Goal: Transaction & Acquisition: Purchase product/service

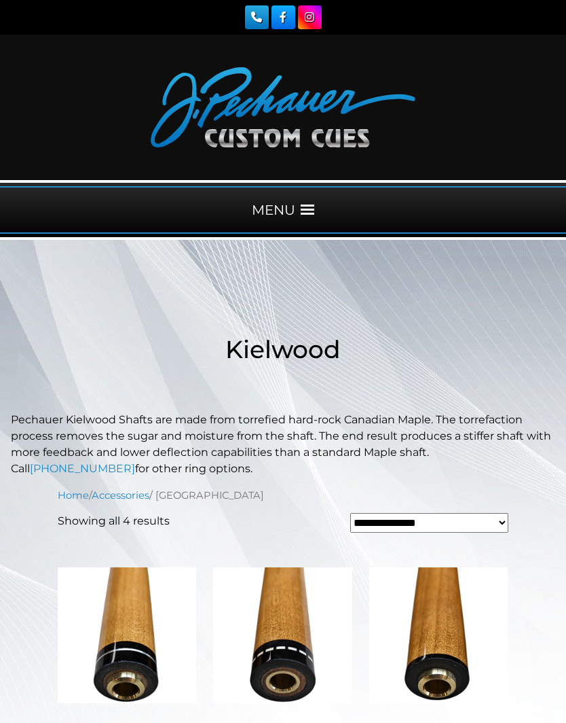
click at [305, 204] on span at bounding box center [308, 210] width 14 height 14
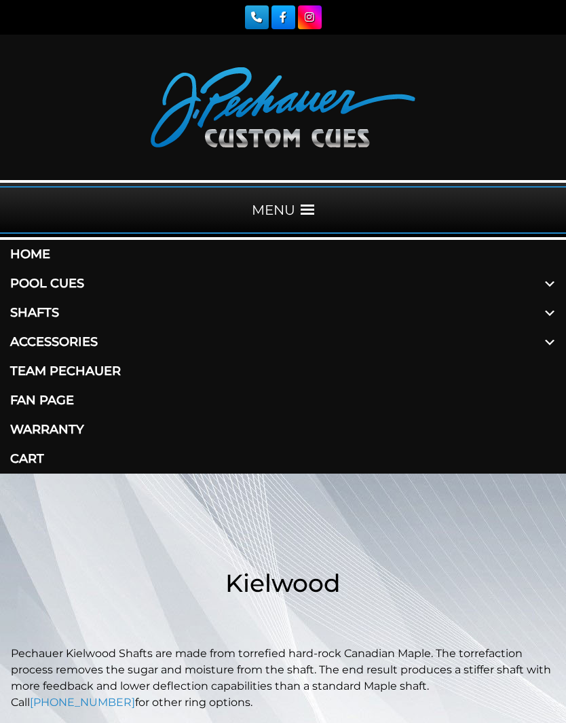
click at [55, 316] on link "Shafts" at bounding box center [283, 312] width 566 height 29
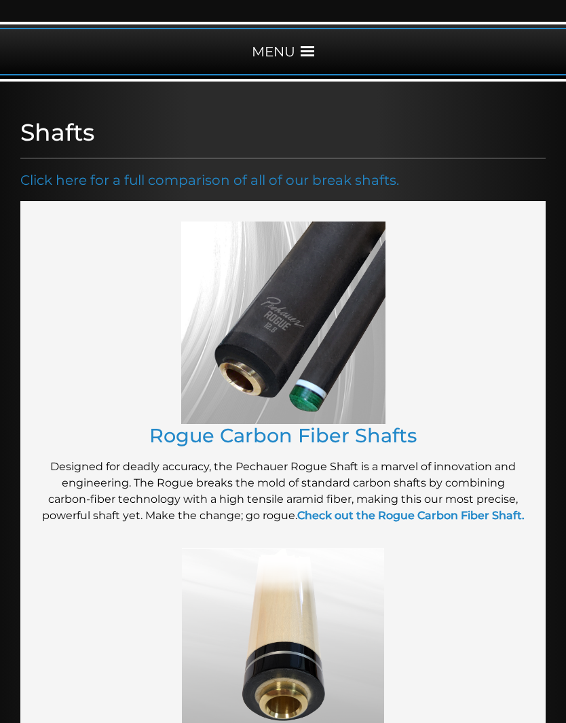
scroll to position [149, 0]
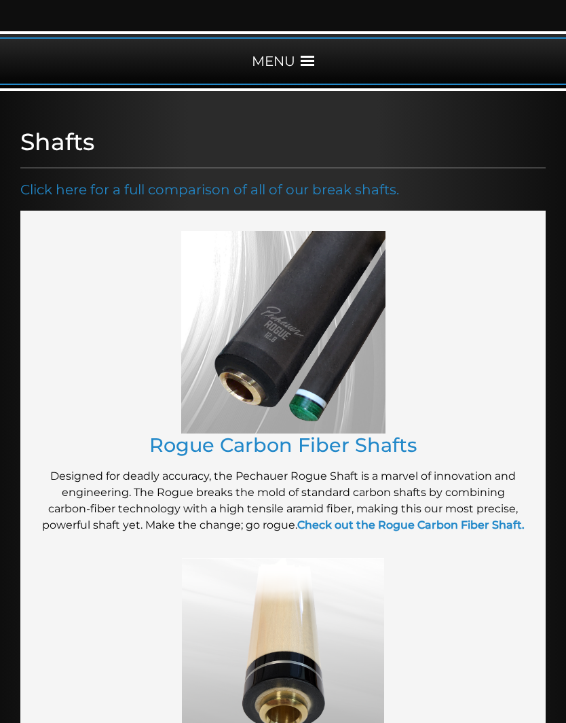
click at [246, 191] on link "Click here for a full comparison of all of our break shafts." at bounding box center [209, 189] width 379 height 16
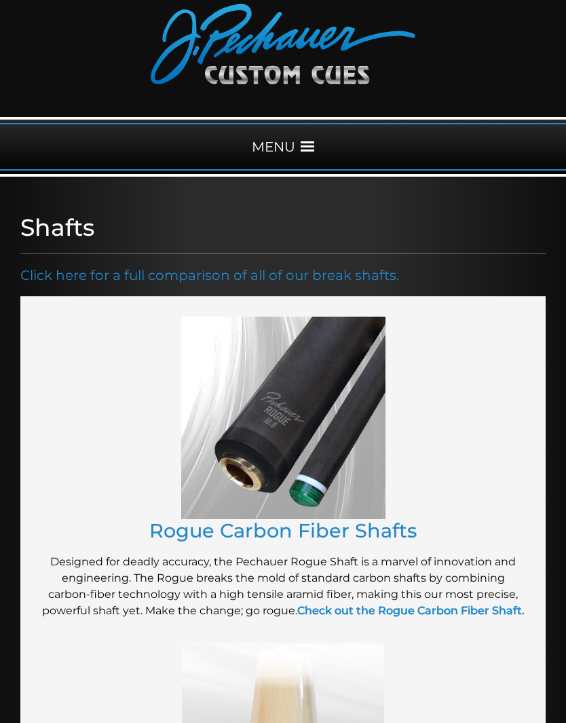
scroll to position [0, 0]
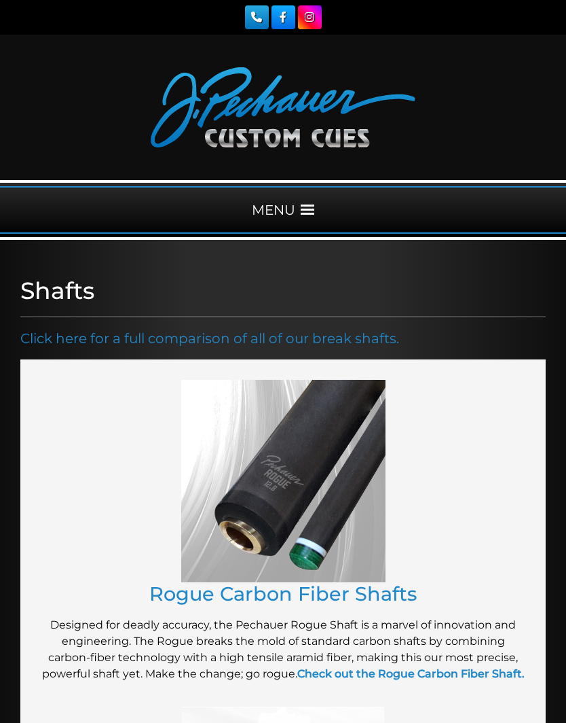
click at [303, 206] on span at bounding box center [308, 210] width 14 height 14
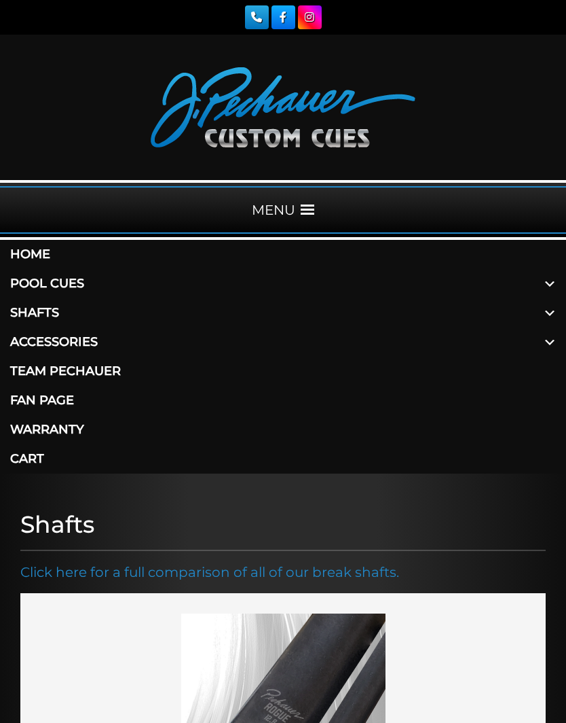
click at [37, 308] on link "Shafts" at bounding box center [283, 312] width 566 height 29
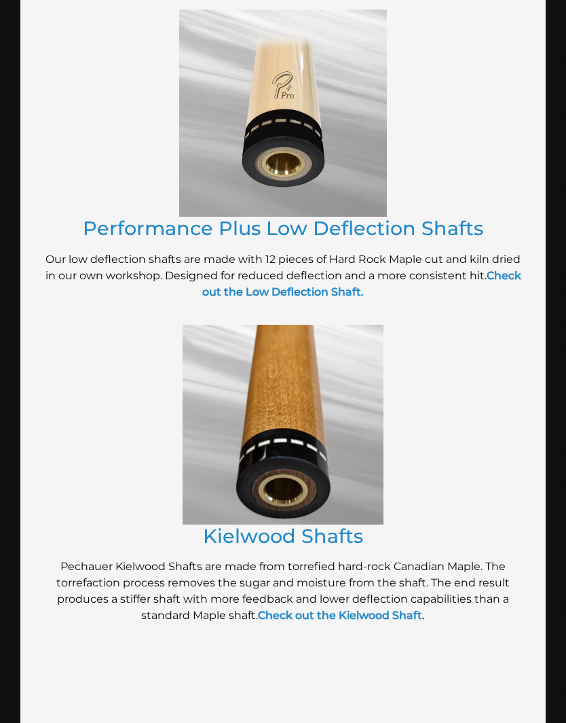
scroll to position [1038, 0]
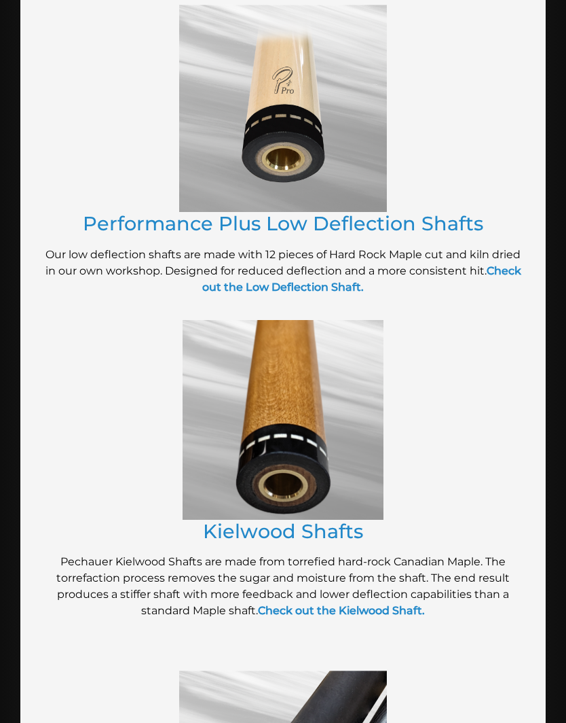
click at [333, 617] on strong "Check out the Kielwood Shaft." at bounding box center [341, 610] width 167 height 13
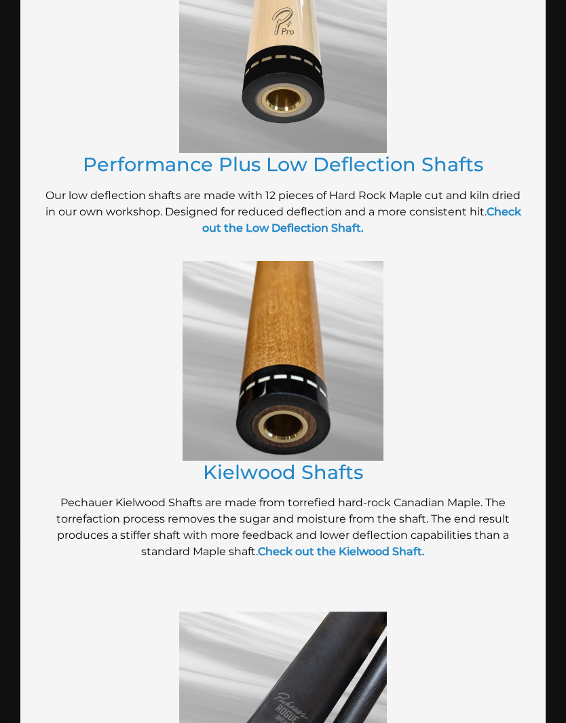
click at [291, 234] on strong "Check out the Low Deflection Shaft." at bounding box center [361, 219] width 319 height 29
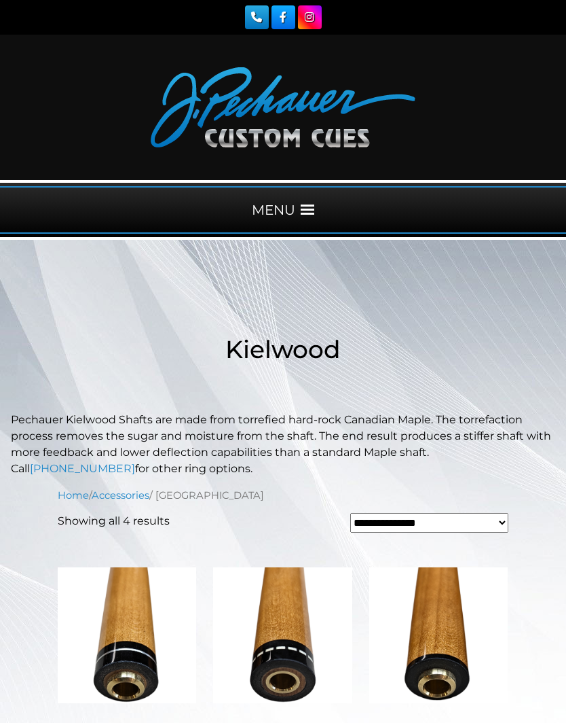
click at [310, 199] on div "MENU" at bounding box center [283, 210] width 566 height 48
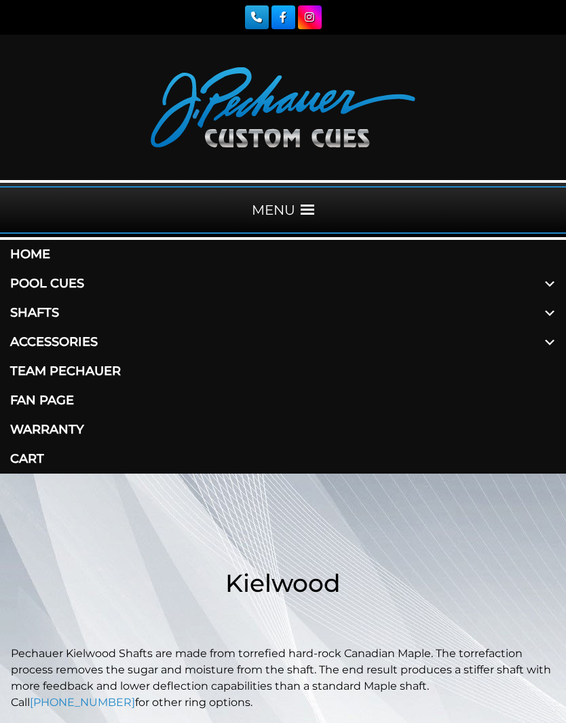
click at [43, 408] on link "Fan Page" at bounding box center [283, 400] width 566 height 29
click at [69, 287] on link "Pool Cues" at bounding box center [283, 283] width 566 height 29
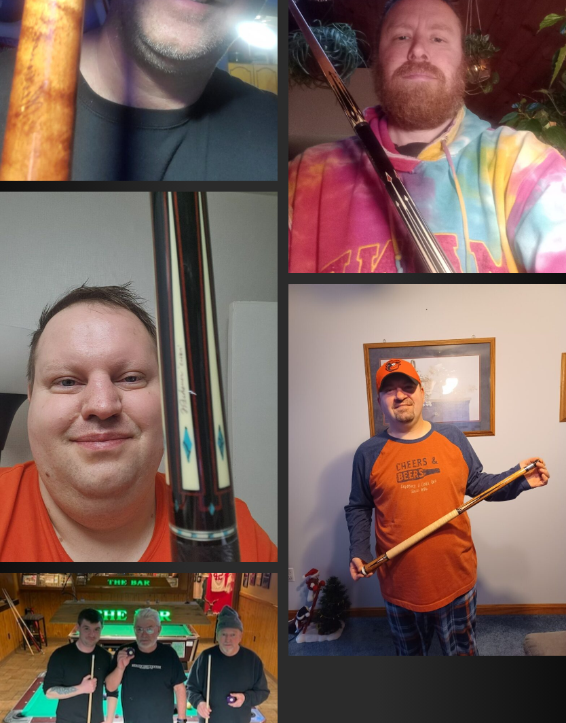
scroll to position [1005, 0]
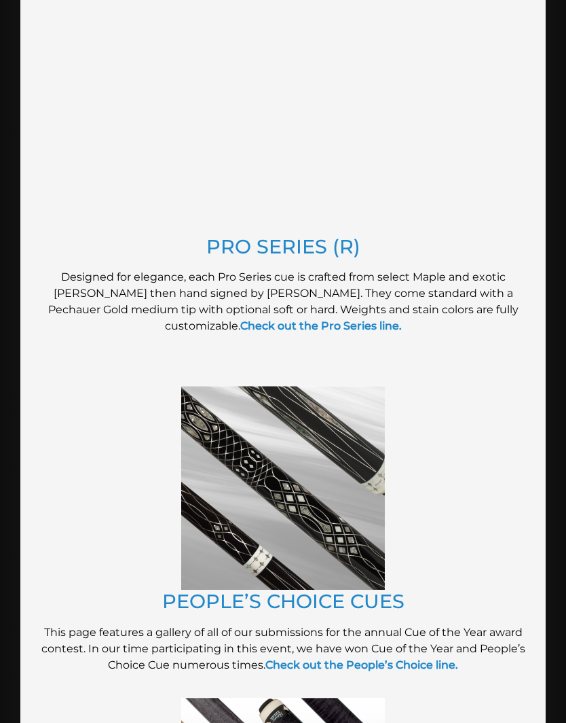
scroll to position [1495, 0]
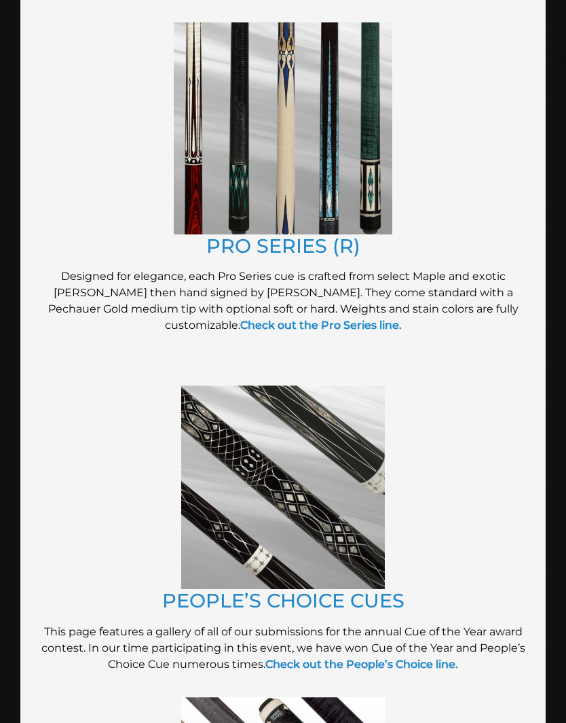
click at [292, 243] on link "PRO SERIES (R)" at bounding box center [283, 246] width 154 height 24
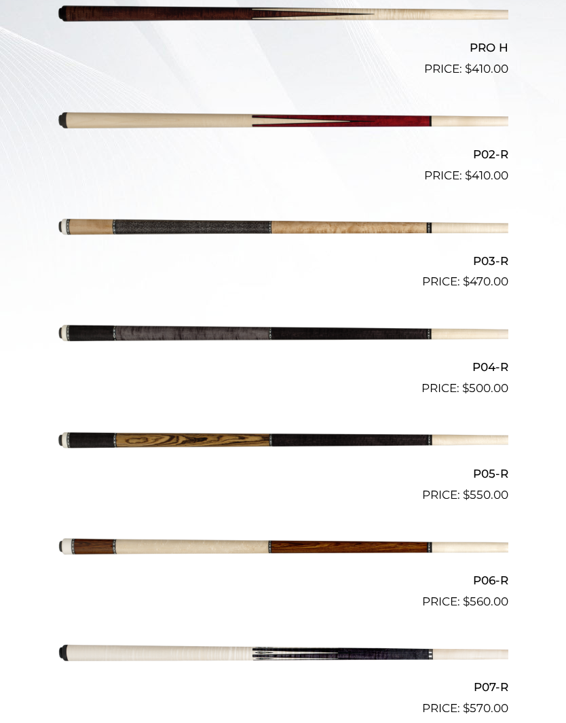
scroll to position [537, 0]
click at [227, 329] on img at bounding box center [283, 334] width 451 height 75
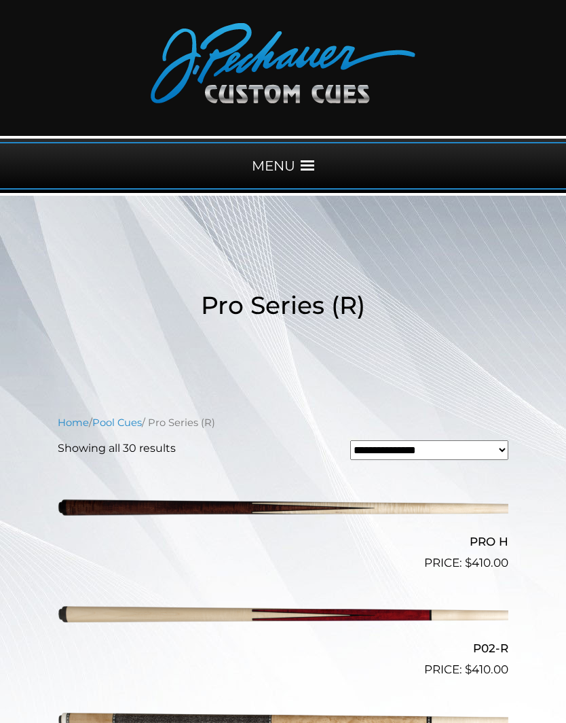
scroll to position [0, 0]
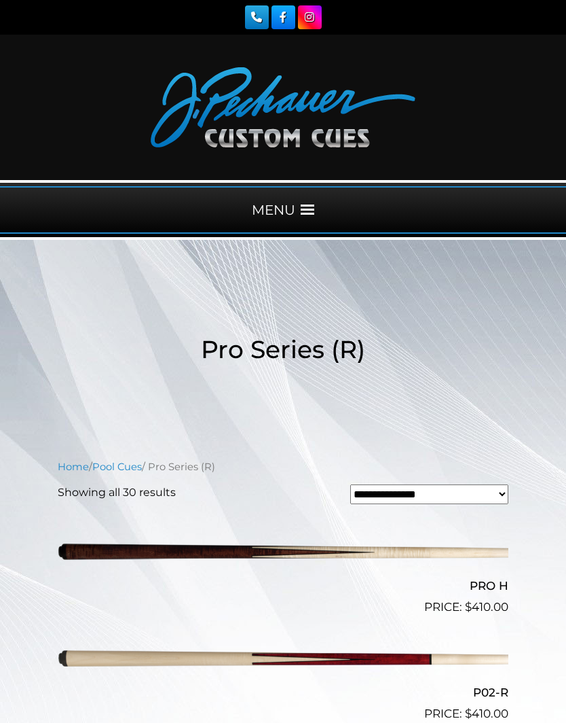
click at [301, 214] on span at bounding box center [308, 210] width 14 height 14
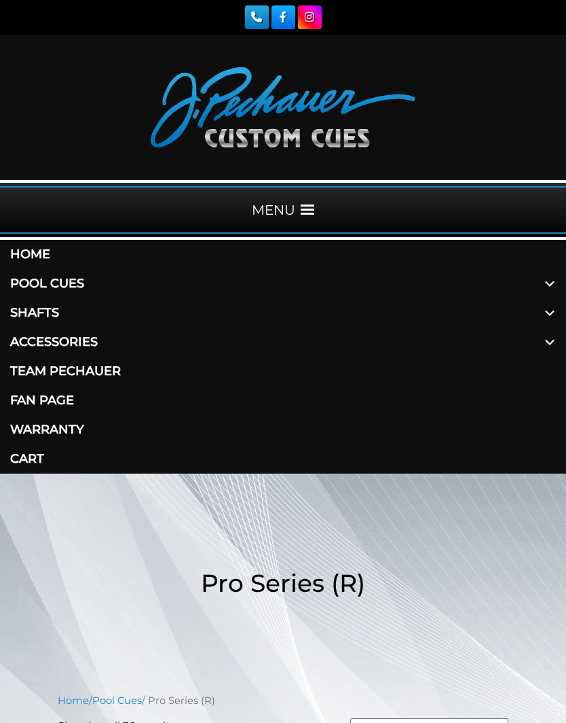
click at [81, 344] on link "Accessories" at bounding box center [283, 341] width 566 height 29
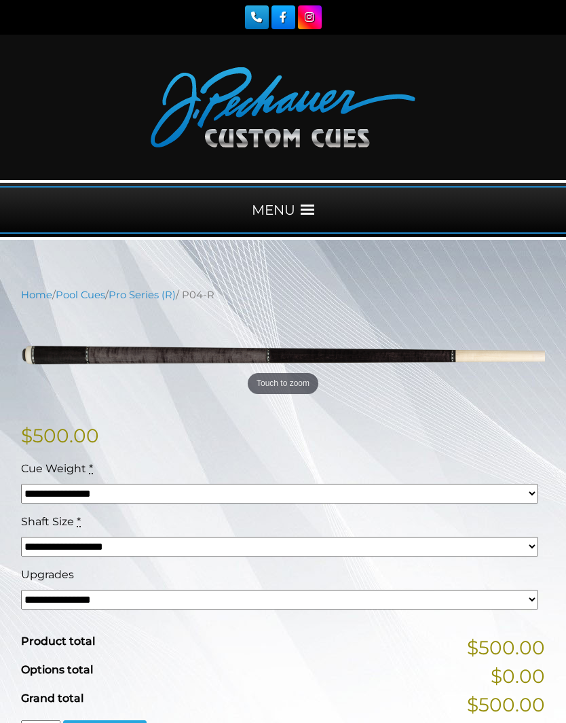
click at [219, 609] on select "**********" at bounding box center [279, 599] width 517 height 20
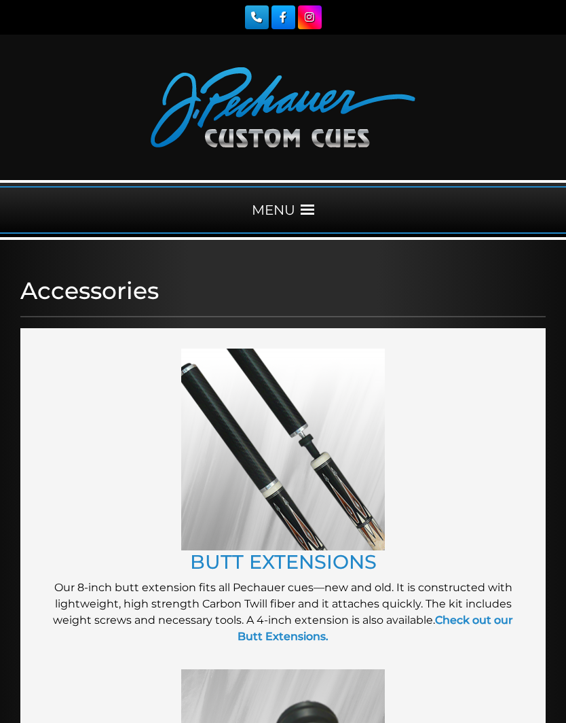
click at [301, 206] on span at bounding box center [308, 210] width 14 height 14
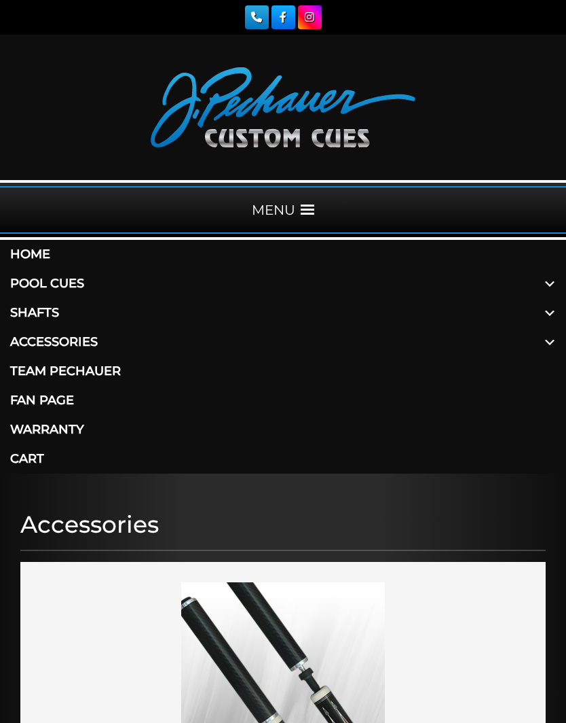
click at [41, 315] on link "Shafts" at bounding box center [283, 312] width 566 height 29
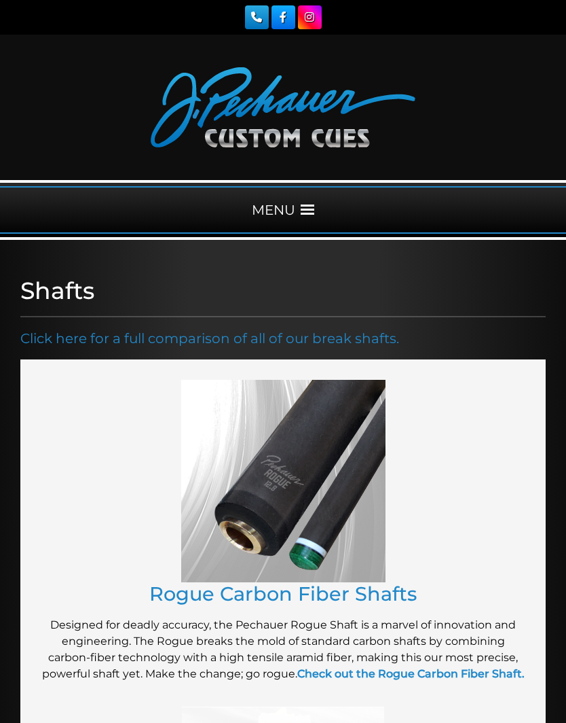
click at [353, 671] on strong "Check out the Rogue Carbon Fiber Shaft." at bounding box center [410, 673] width 227 height 13
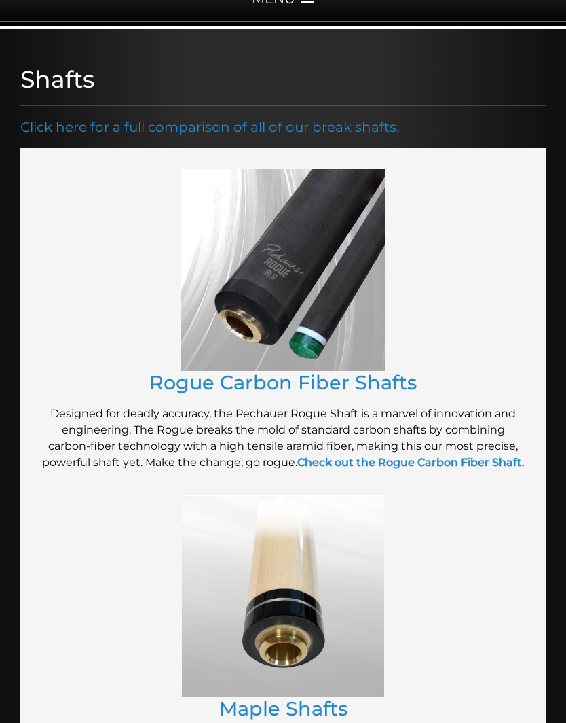
scroll to position [211, 0]
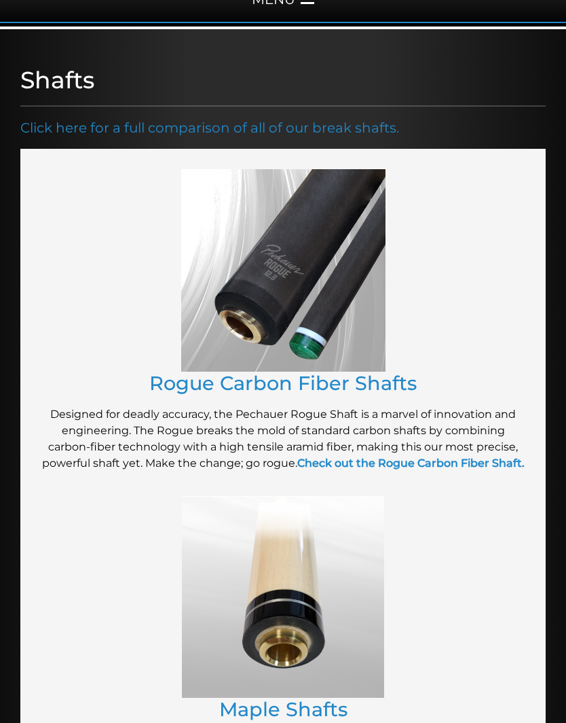
click at [314, 379] on link "Rogue Carbon Fiber Shafts" at bounding box center [283, 383] width 268 height 24
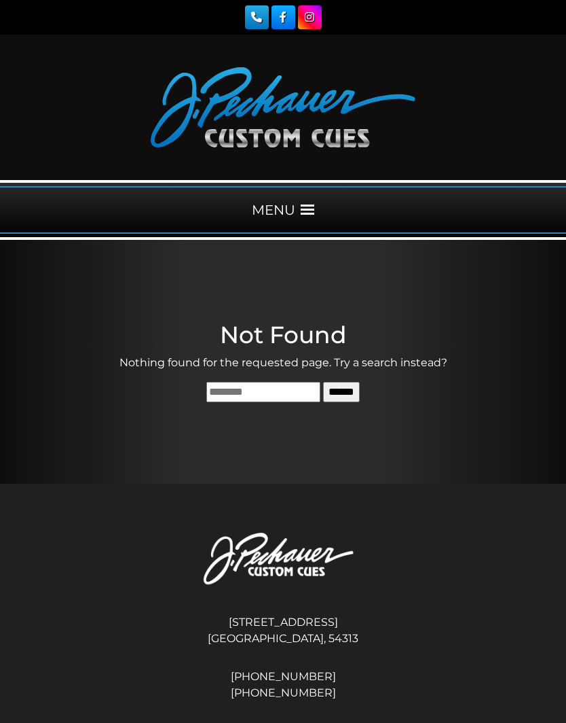
click at [293, 206] on div "MENU" at bounding box center [283, 210] width 566 height 48
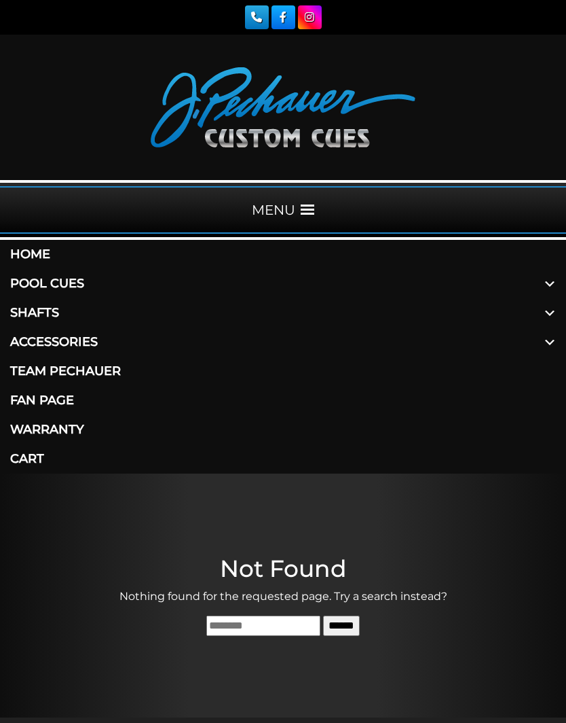
click at [49, 317] on link "Shafts" at bounding box center [283, 312] width 566 height 29
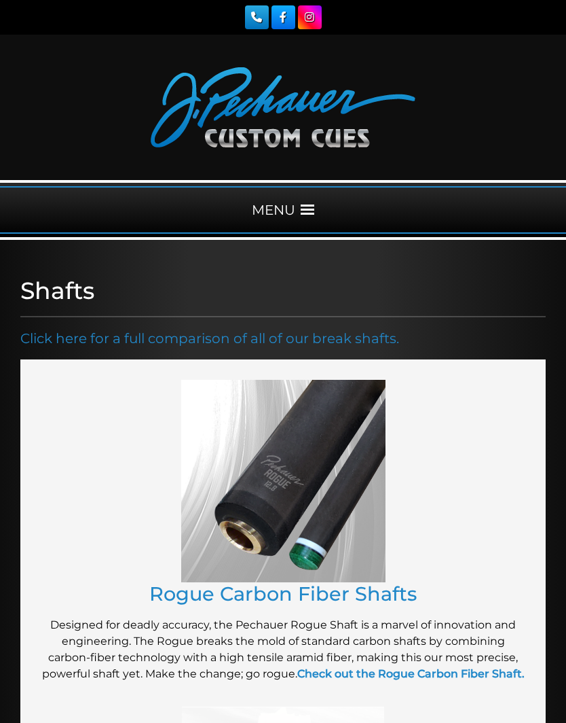
click at [329, 440] on img at bounding box center [283, 481] width 204 height 202
click at [291, 200] on div "MENU" at bounding box center [283, 210] width 566 height 48
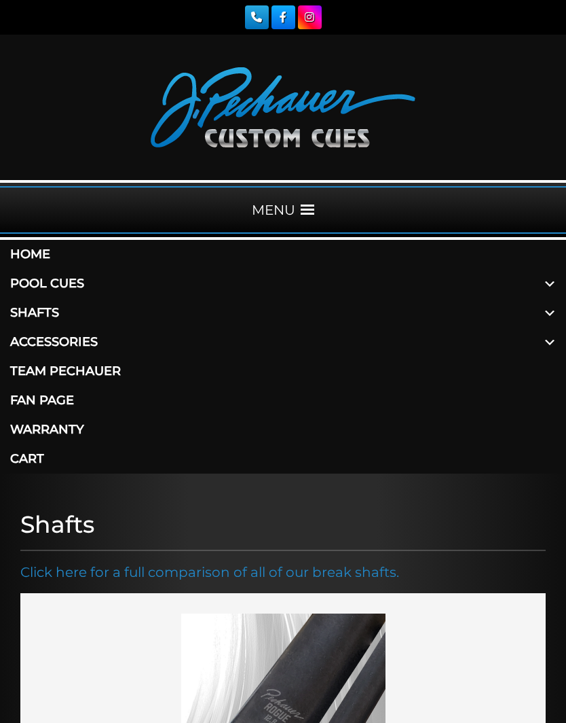
click at [35, 317] on link "Shafts" at bounding box center [283, 312] width 566 height 29
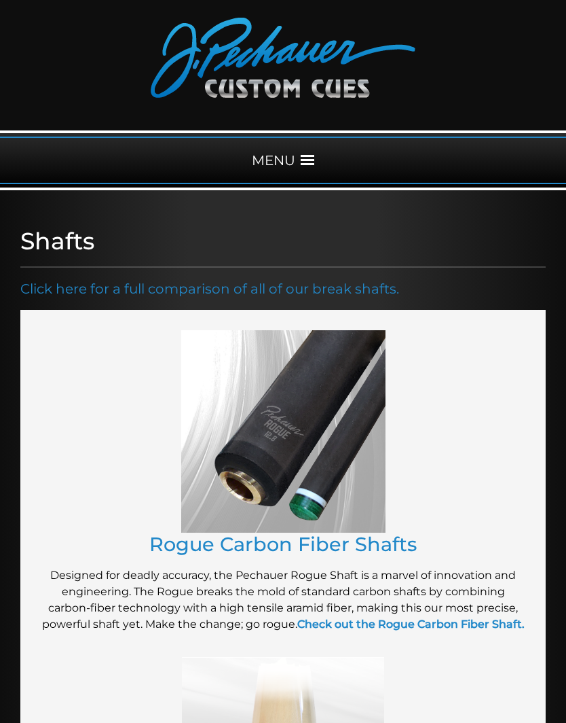
scroll to position [56, 0]
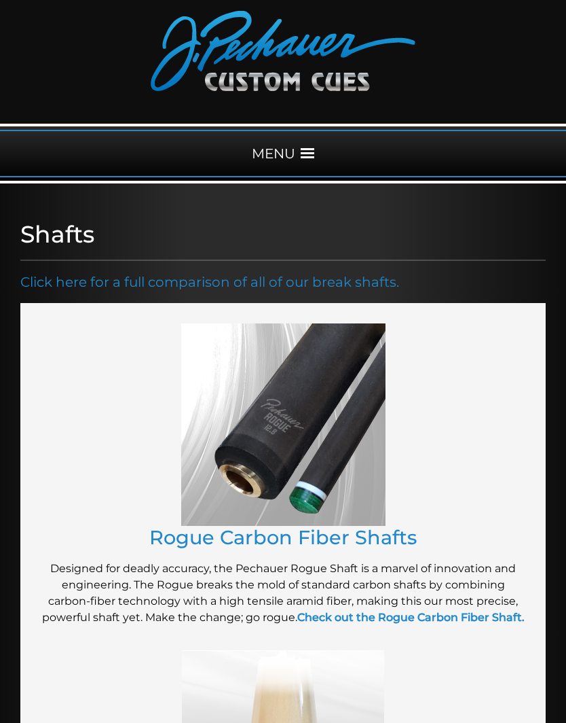
click at [284, 444] on img at bounding box center [283, 424] width 204 height 202
click at [199, 544] on link "Rogue Carbon Fiber Shafts" at bounding box center [283, 537] width 268 height 24
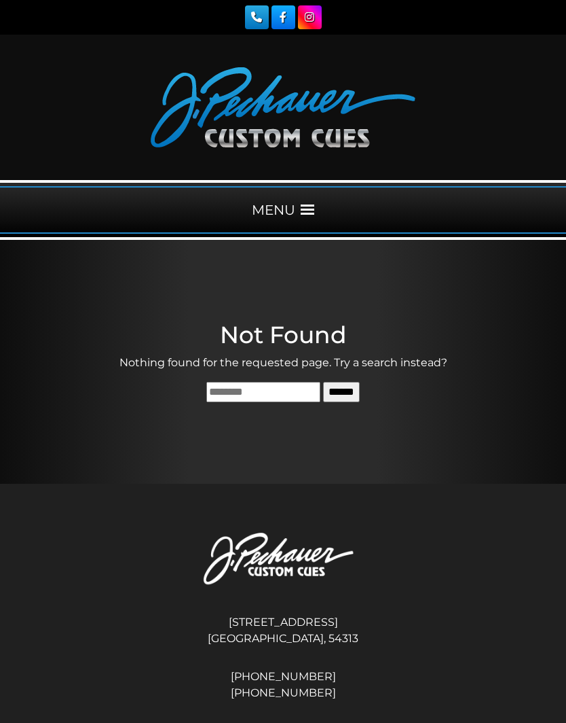
click at [230, 402] on input "Search for:" at bounding box center [263, 392] width 114 height 20
type input "*******"
click at [360, 390] on input "******" at bounding box center [341, 392] width 37 height 20
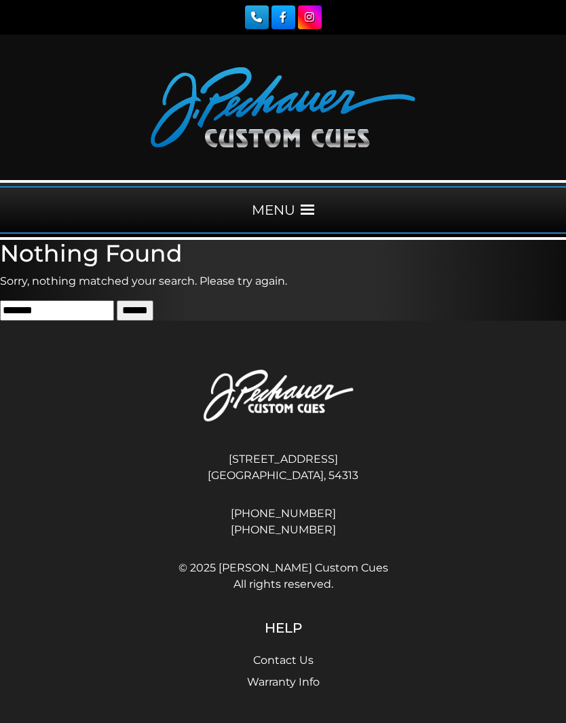
click at [103, 314] on input "*******" at bounding box center [57, 310] width 114 height 20
type input "*****"
click at [153, 301] on input "******" at bounding box center [135, 310] width 37 height 20
click at [153, 320] on input "******" at bounding box center [135, 310] width 37 height 20
click at [290, 211] on div "MENU" at bounding box center [283, 210] width 566 height 48
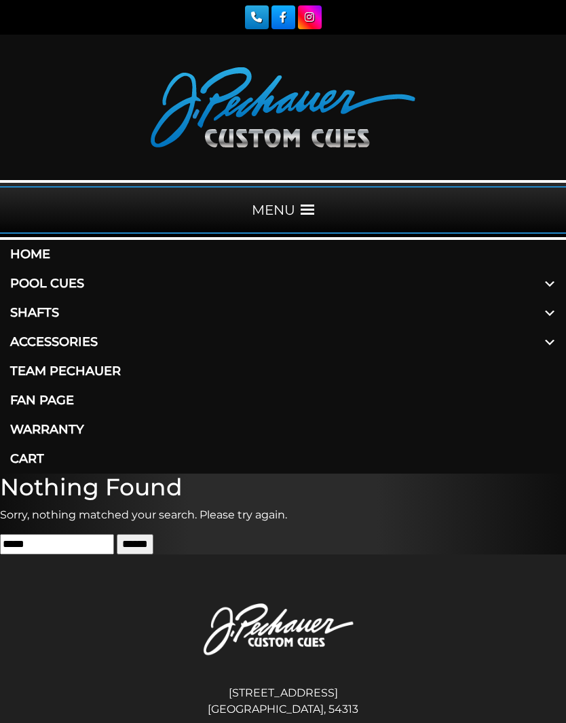
click at [43, 253] on link "Home" at bounding box center [283, 254] width 566 height 29
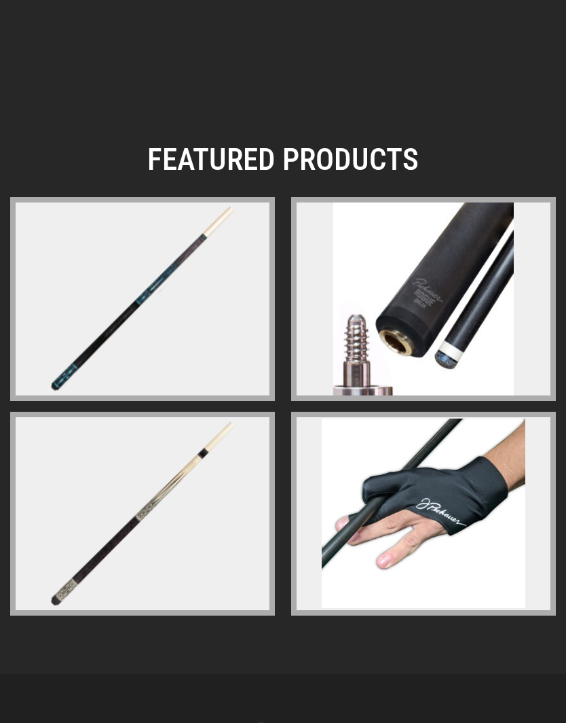
scroll to position [2817, 0]
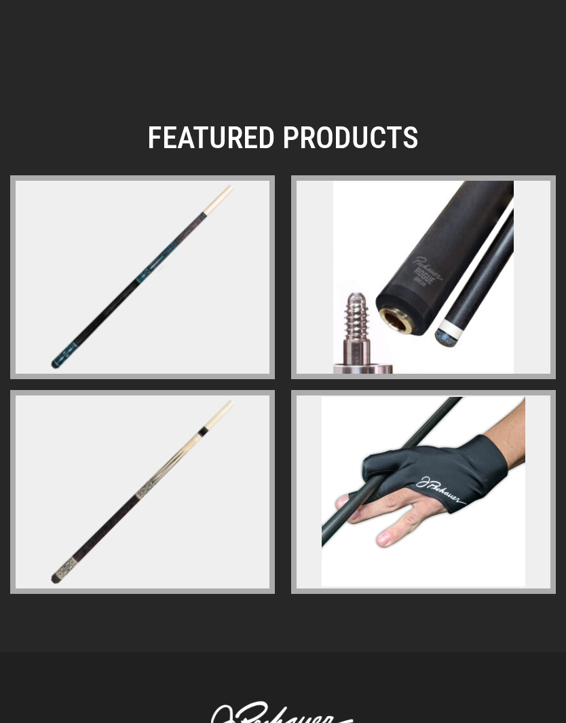
click at [433, 259] on img at bounding box center [423, 277] width 181 height 193
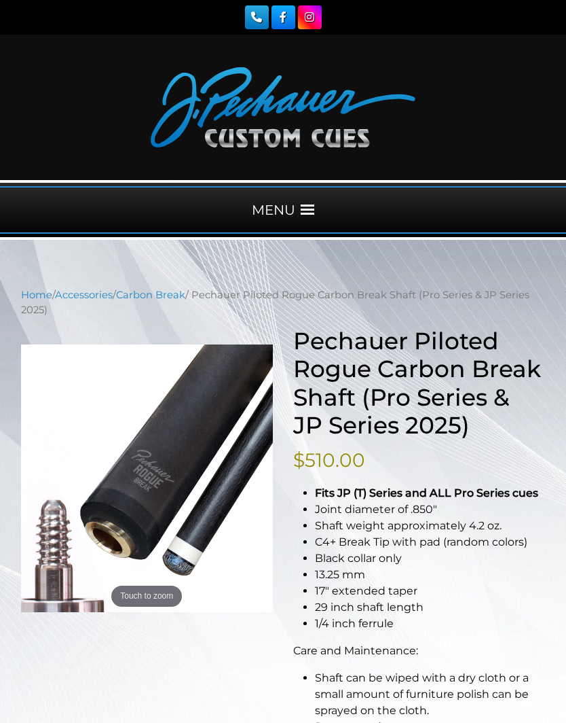
click at [39, 295] on link "Home" at bounding box center [36, 295] width 31 height 12
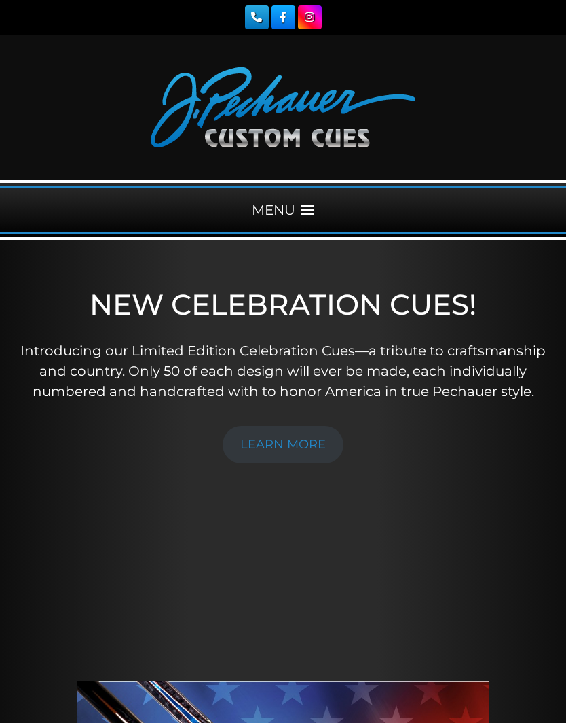
click at [299, 199] on div "MENU" at bounding box center [283, 210] width 566 height 48
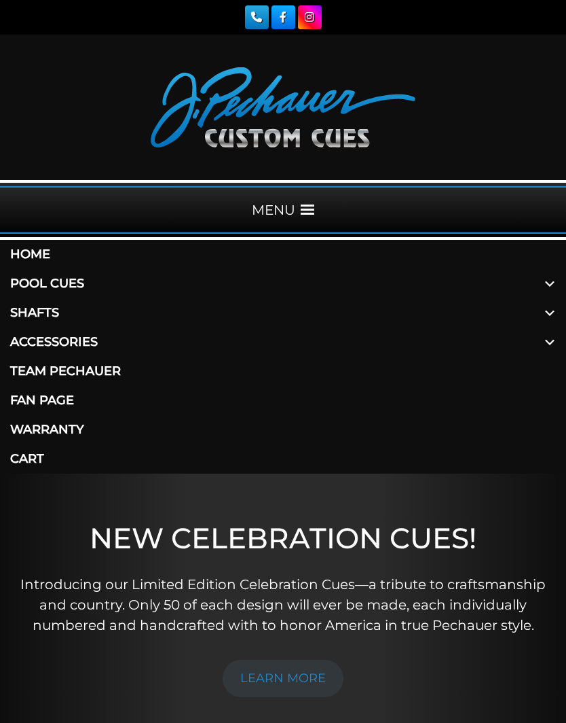
click at [551, 310] on span at bounding box center [550, 312] width 33 height 29
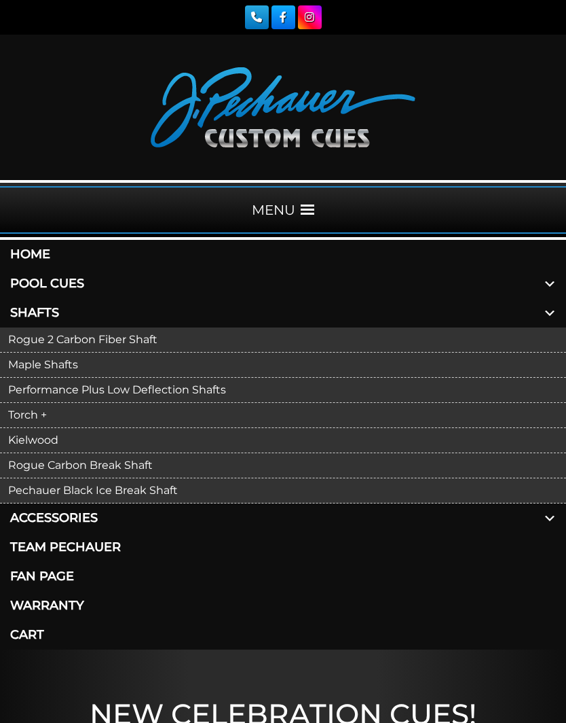
click at [27, 416] on link "Torch +" at bounding box center [283, 415] width 566 height 25
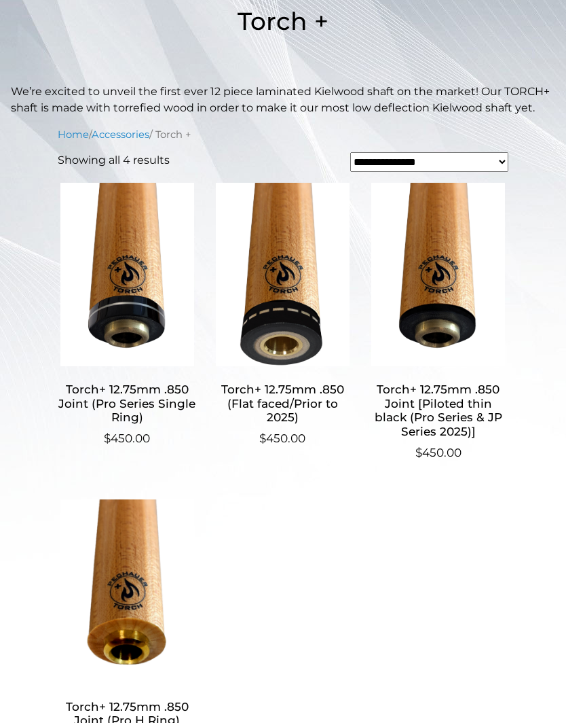
scroll to position [329, 0]
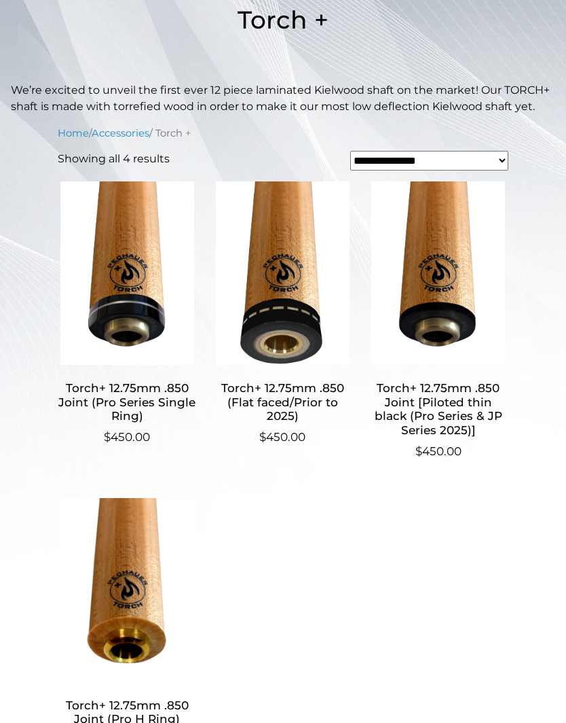
click at [125, 395] on h2 "Torch+ 12.75mm .850 Joint (Pro Series Single Ring)" at bounding box center [127, 402] width 139 height 53
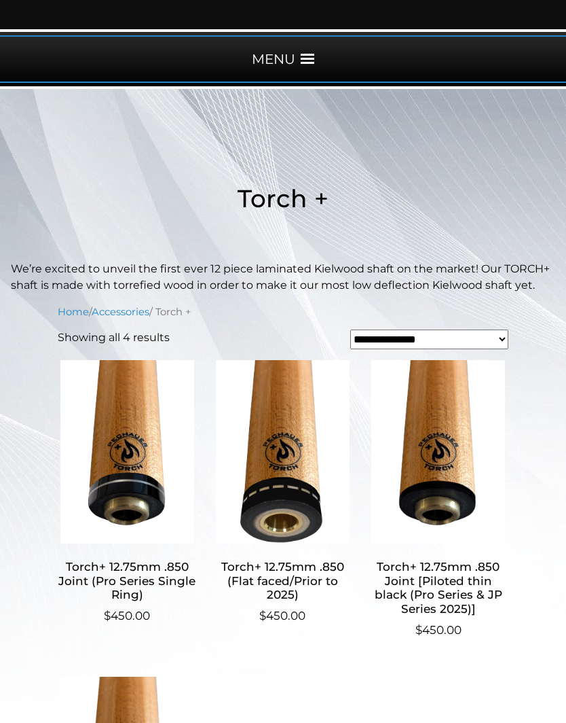
scroll to position [0, 0]
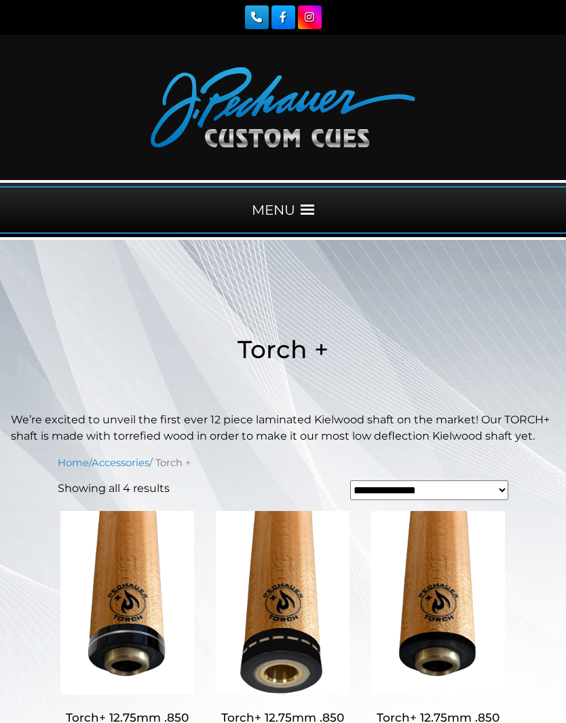
click at [301, 206] on span at bounding box center [308, 210] width 14 height 14
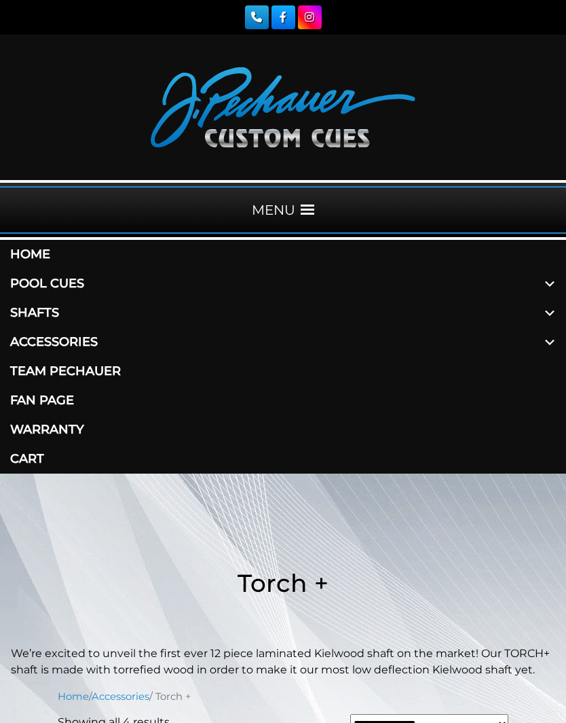
click at [67, 314] on link "Shafts" at bounding box center [283, 312] width 566 height 29
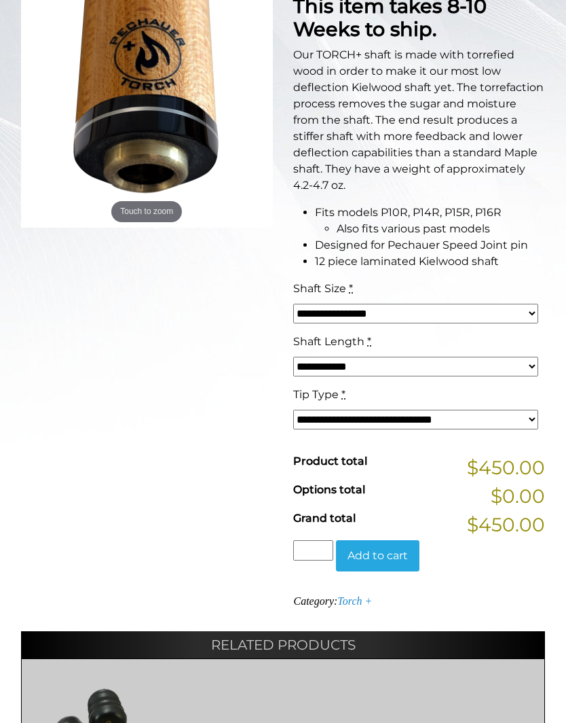
scroll to position [447, 0]
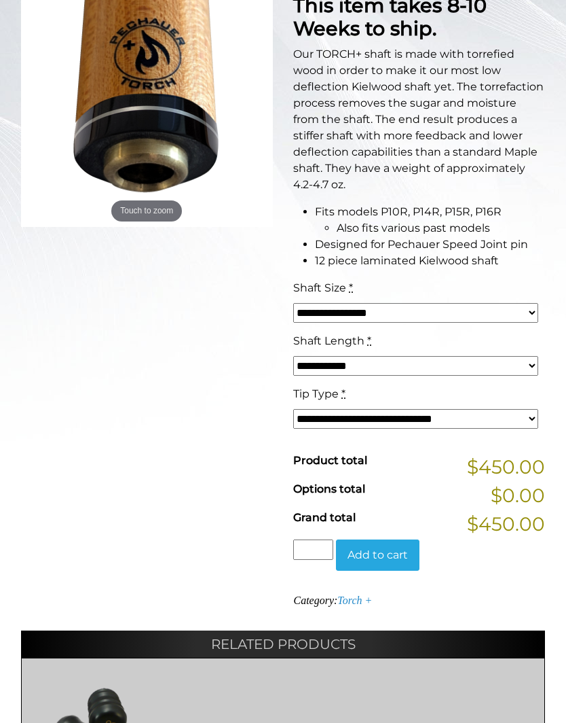
click at [520, 318] on select "**********" at bounding box center [415, 313] width 245 height 20
click at [515, 362] on select "**********" at bounding box center [415, 366] width 245 height 20
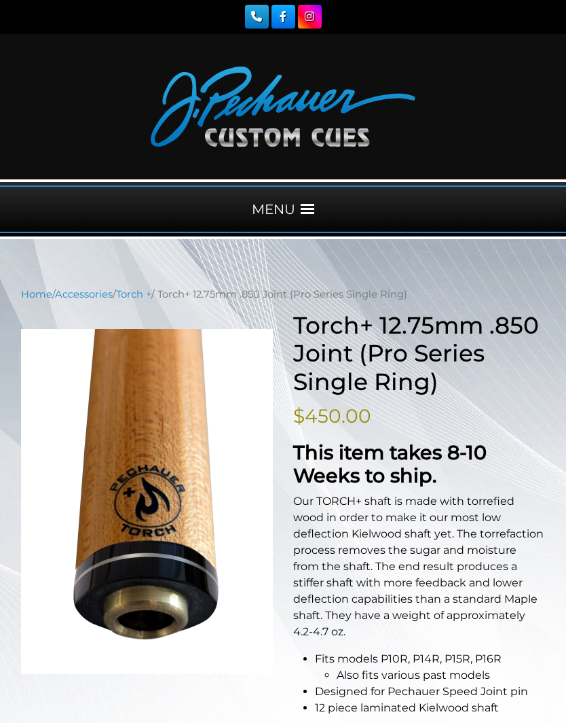
scroll to position [0, 0]
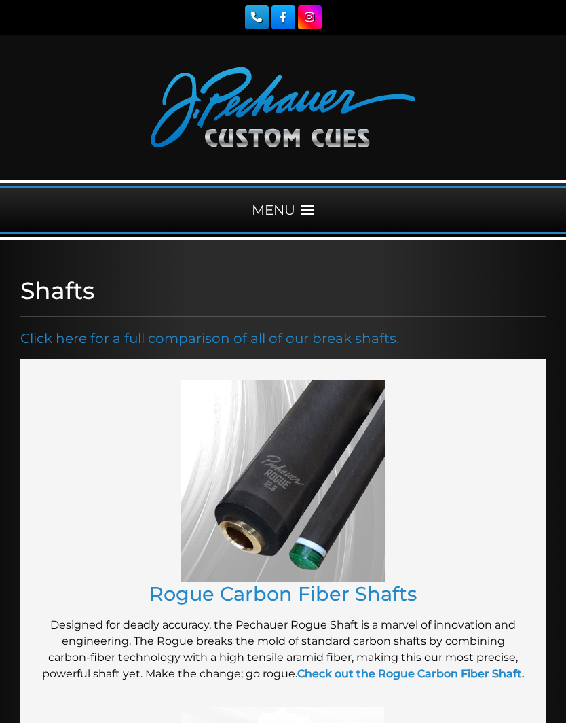
click at [315, 208] on div "MENU" at bounding box center [283, 210] width 566 height 48
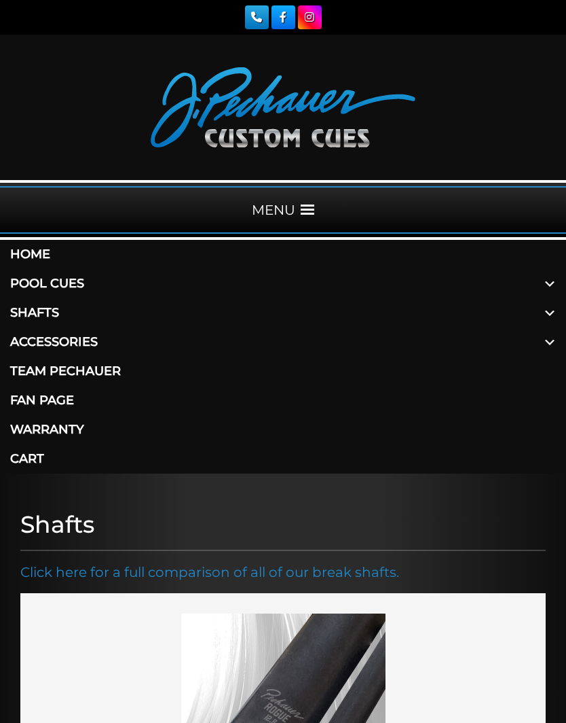
click at [551, 310] on span at bounding box center [550, 312] width 33 height 29
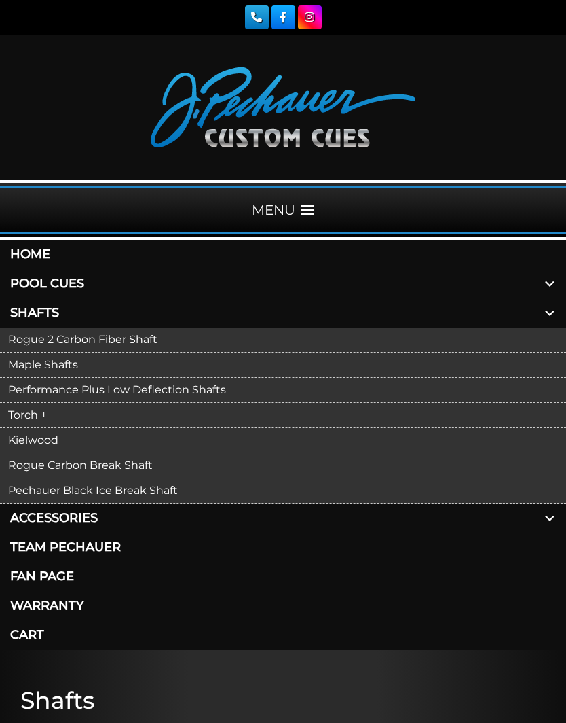
click at [115, 342] on link "Rogue 2 Carbon Fiber Shaft" at bounding box center [283, 339] width 566 height 25
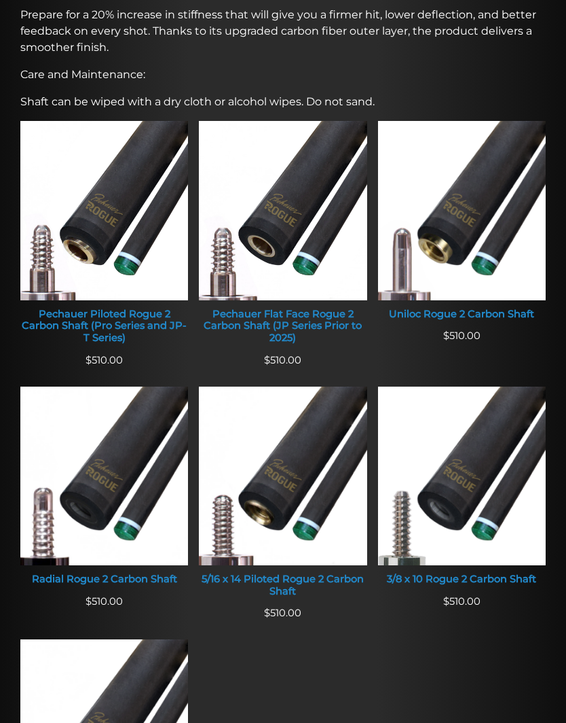
scroll to position [593, 0]
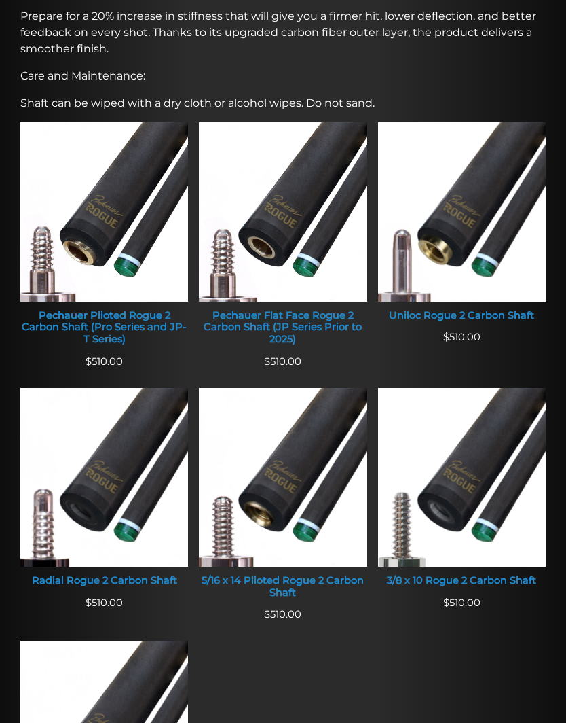
click at [76, 311] on div "Pechauer Piloted Rogue 2 Carbon Shaft (Pro Series and JP-T Series)" at bounding box center [104, 328] width 168 height 36
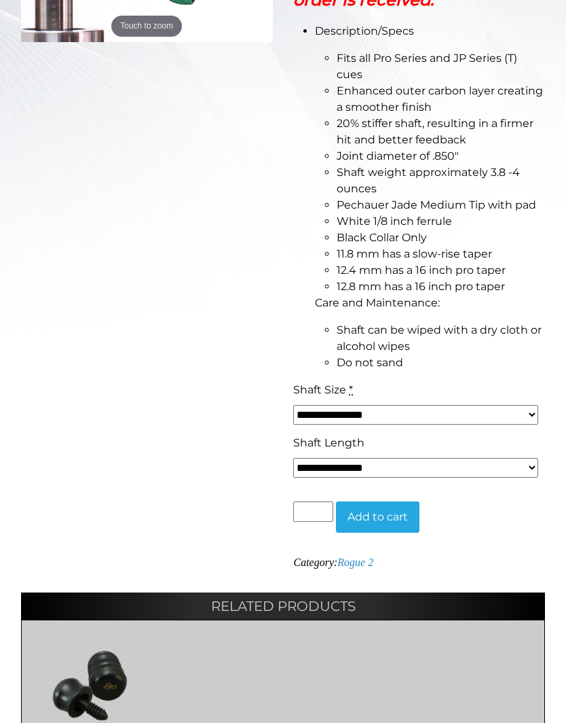
scroll to position [561, 0]
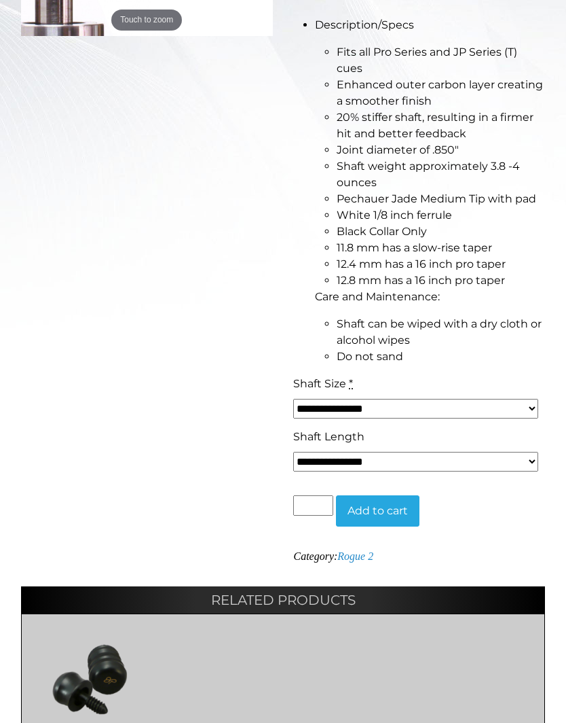
click at [457, 454] on select "**********" at bounding box center [415, 462] width 245 height 20
select select "*****"
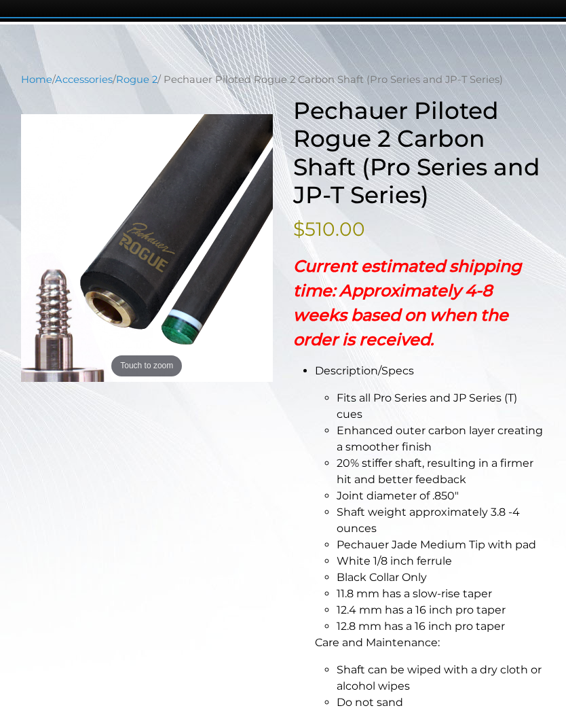
scroll to position [0, 0]
